Goal: Task Accomplishment & Management: Use online tool/utility

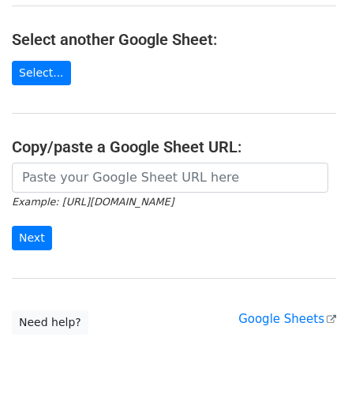
scroll to position [185, 0]
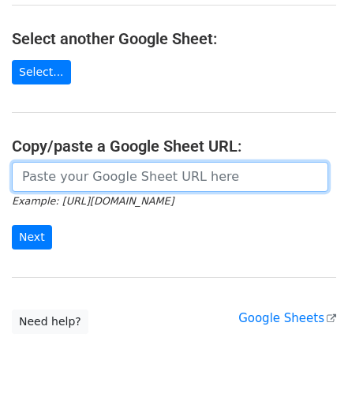
click at [161, 162] on input "url" at bounding box center [170, 177] width 316 height 30
paste input "https://docs.google.com/spreadsheets/d/1yCXTjmz7U-Ut67YcrZUPtHQpLlcf10rkEOxv7Uc…"
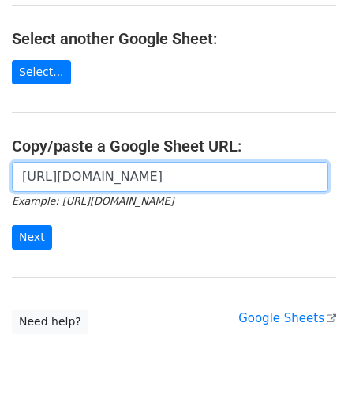
scroll to position [0, 453]
type input "https://docs.google.com/spreadsheets/d/1yCXTjmz7U-Ut67YcrZUPtHQpLlcf10rkEOxv7Uc…"
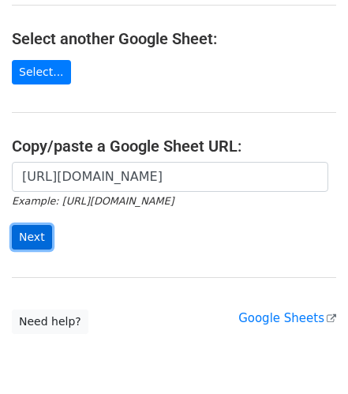
scroll to position [0, 0]
click at [29, 225] on input "Next" at bounding box center [32, 237] width 40 height 24
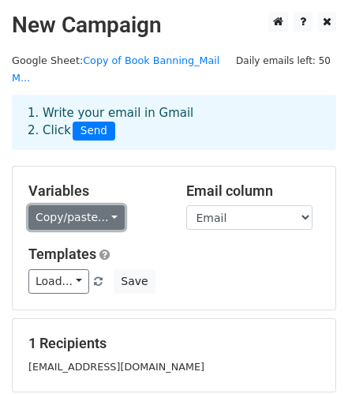
click at [103, 205] on link "Copy/paste..." at bounding box center [76, 217] width 96 height 24
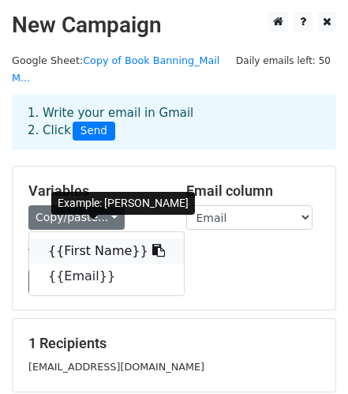
click at [114, 238] on link "{{First Name}}" at bounding box center [106, 250] width 155 height 25
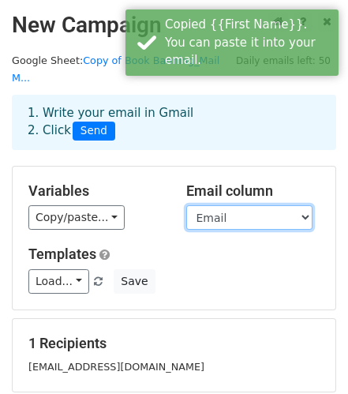
click at [294, 205] on select "First Name Email" at bounding box center [249, 217] width 126 height 24
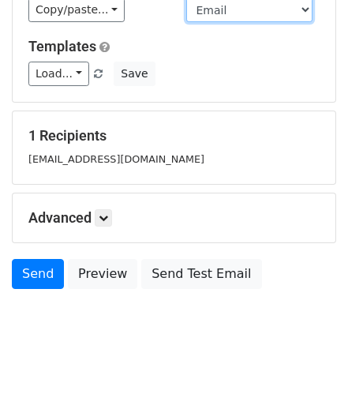
scroll to position [215, 0]
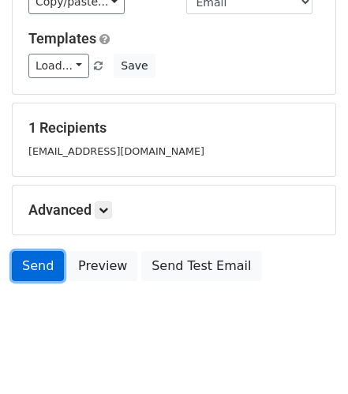
click at [44, 251] on link "Send" at bounding box center [38, 266] width 52 height 30
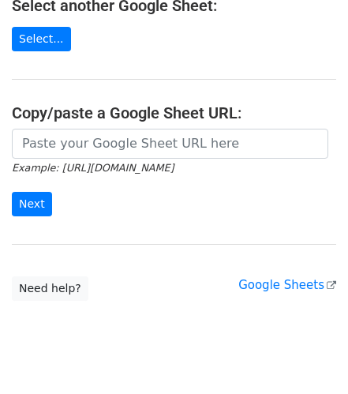
scroll to position [256, 0]
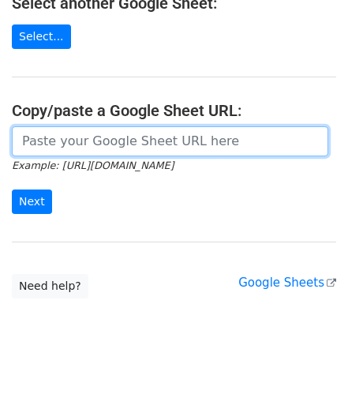
click at [181, 126] on input "url" at bounding box center [170, 141] width 316 height 30
paste input "https://docs.google.com/spreadsheets/d/1yCXTjmz7U-Ut67YcrZUPtHQpLlcf10rkEOxv7Uc…"
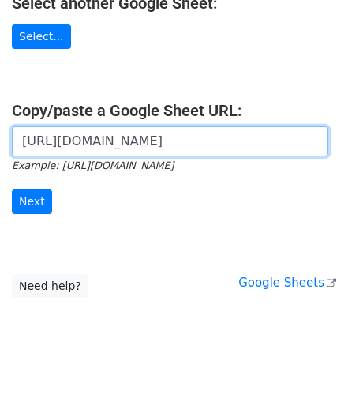
scroll to position [0, 453]
type input "https://docs.google.com/spreadsheets/d/1yCXTjmz7U-Ut67YcrZUPtHQpLlcf10rkEOxv7Uc…"
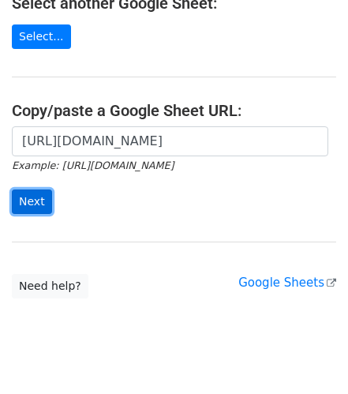
scroll to position [0, 0]
click at [34, 189] on input "Next" at bounding box center [32, 201] width 40 height 24
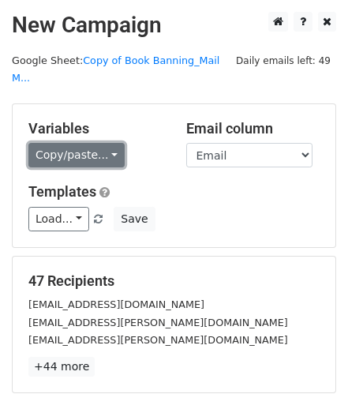
click at [89, 143] on link "Copy/paste..." at bounding box center [76, 155] width 96 height 24
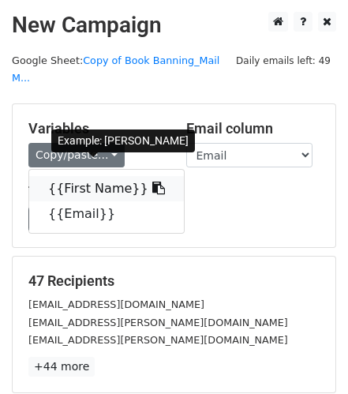
click at [94, 176] on link "{{First Name}}" at bounding box center [106, 188] width 155 height 25
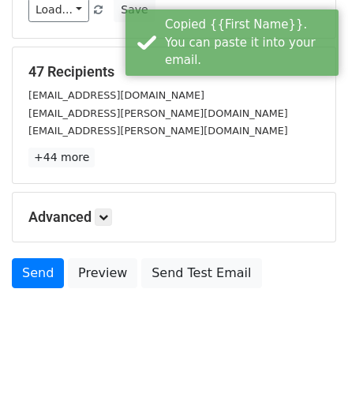
scroll to position [215, 0]
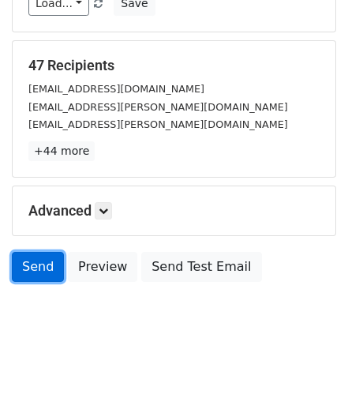
click at [36, 252] on link "Send" at bounding box center [38, 267] width 52 height 30
